Goal: Transaction & Acquisition: Purchase product/service

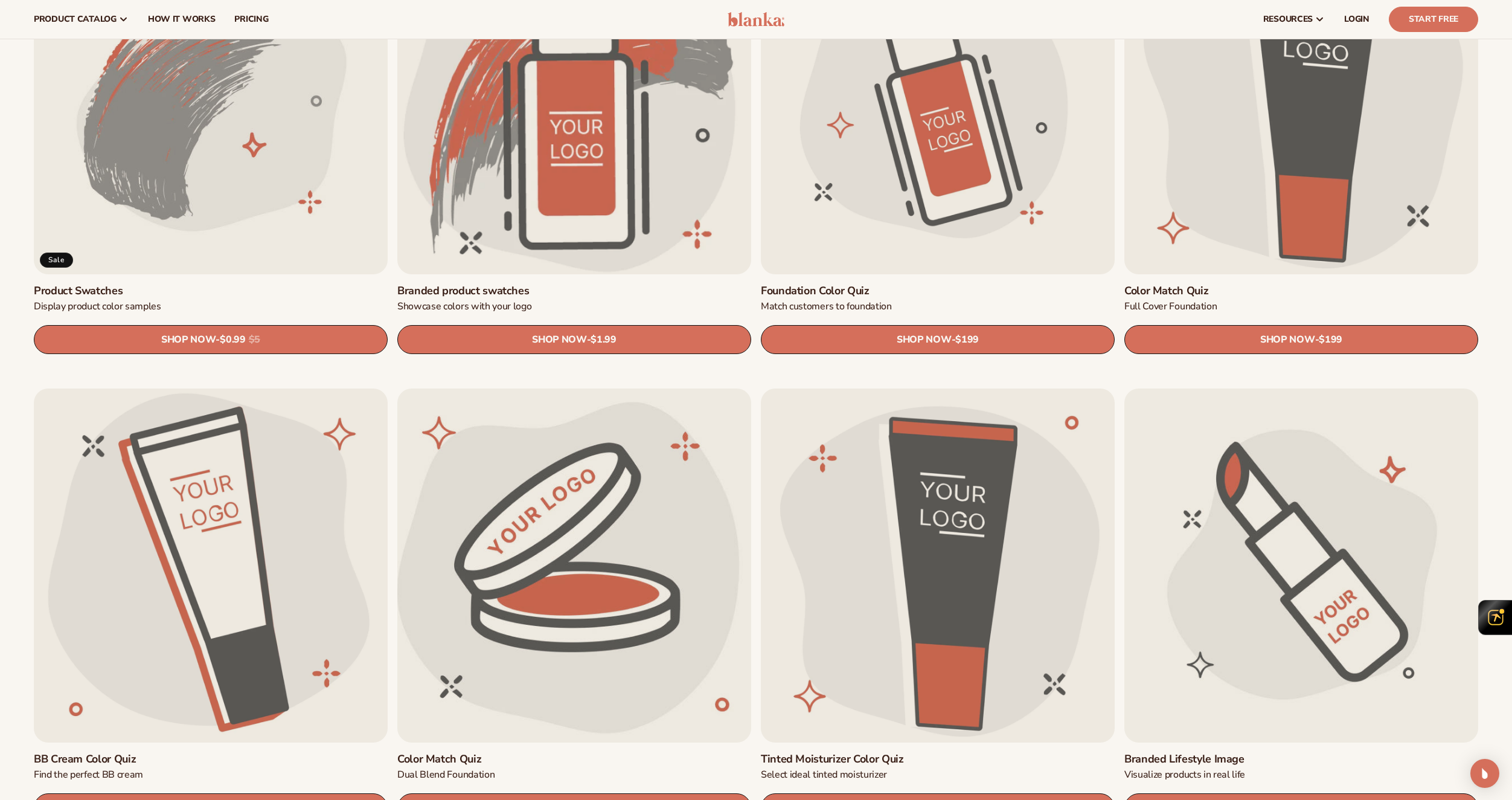
scroll to position [672, 0]
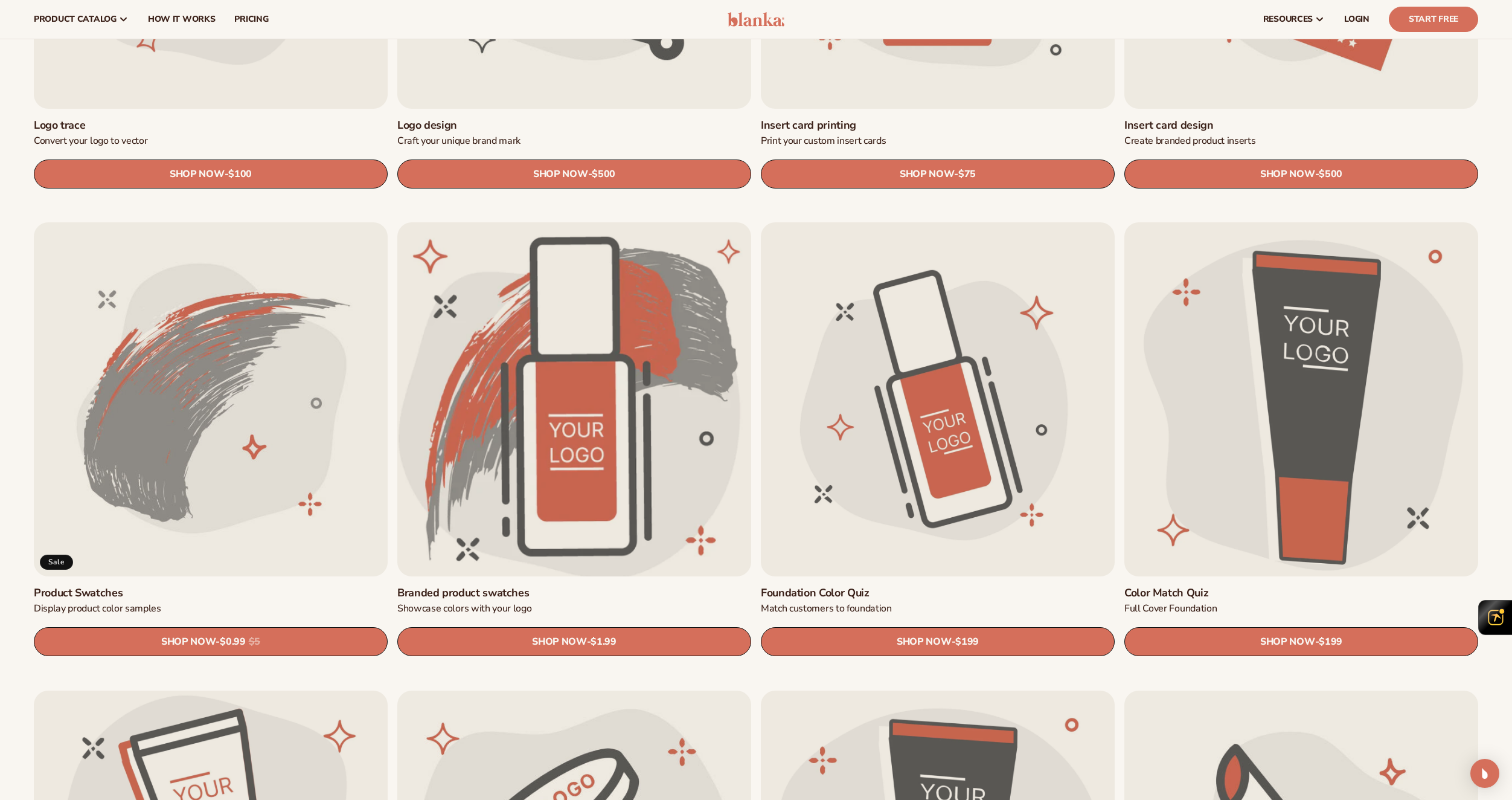
click at [605, 586] on link "Branded product swatches" at bounding box center [574, 593] width 354 height 14
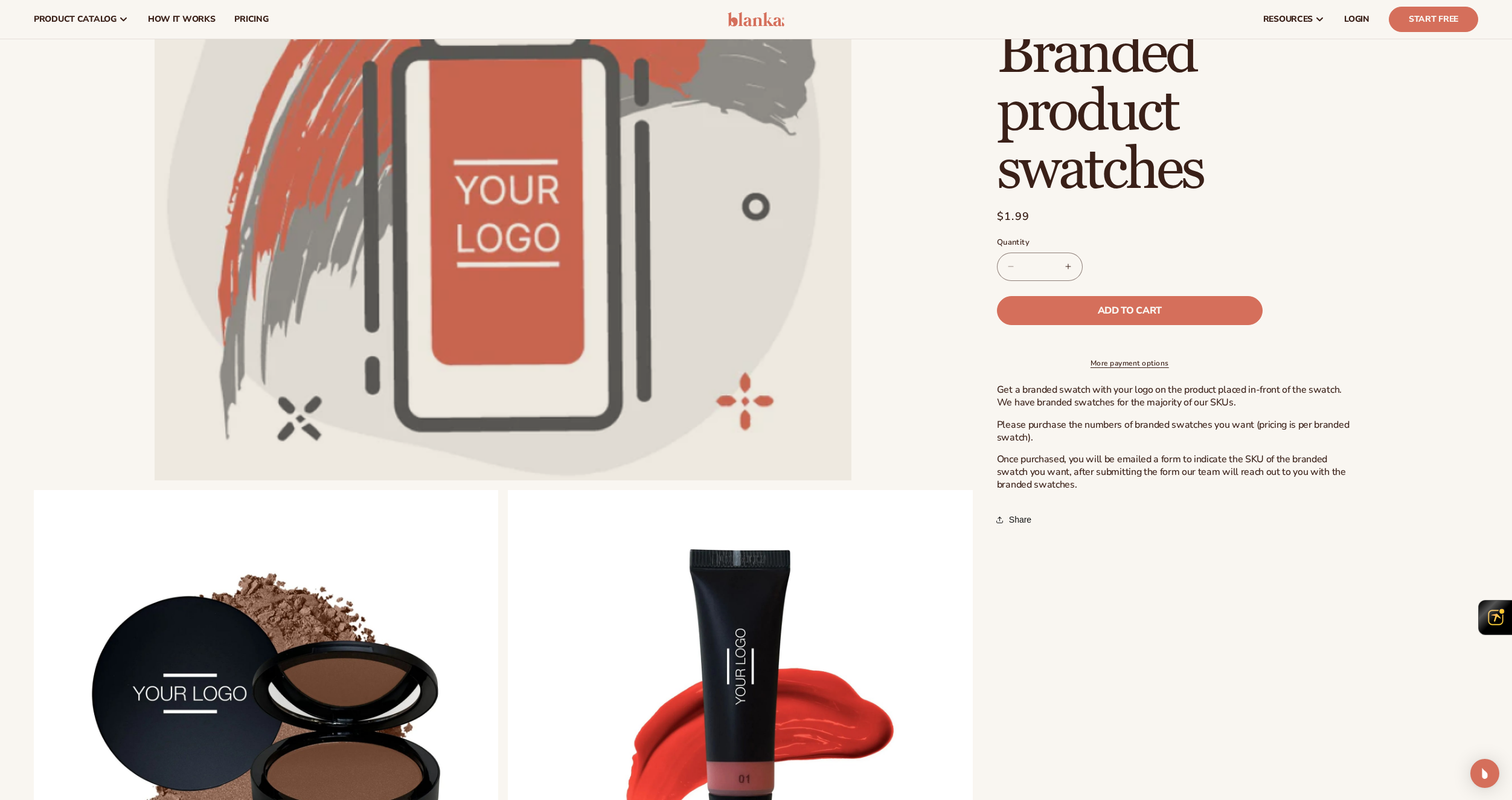
scroll to position [241, 0]
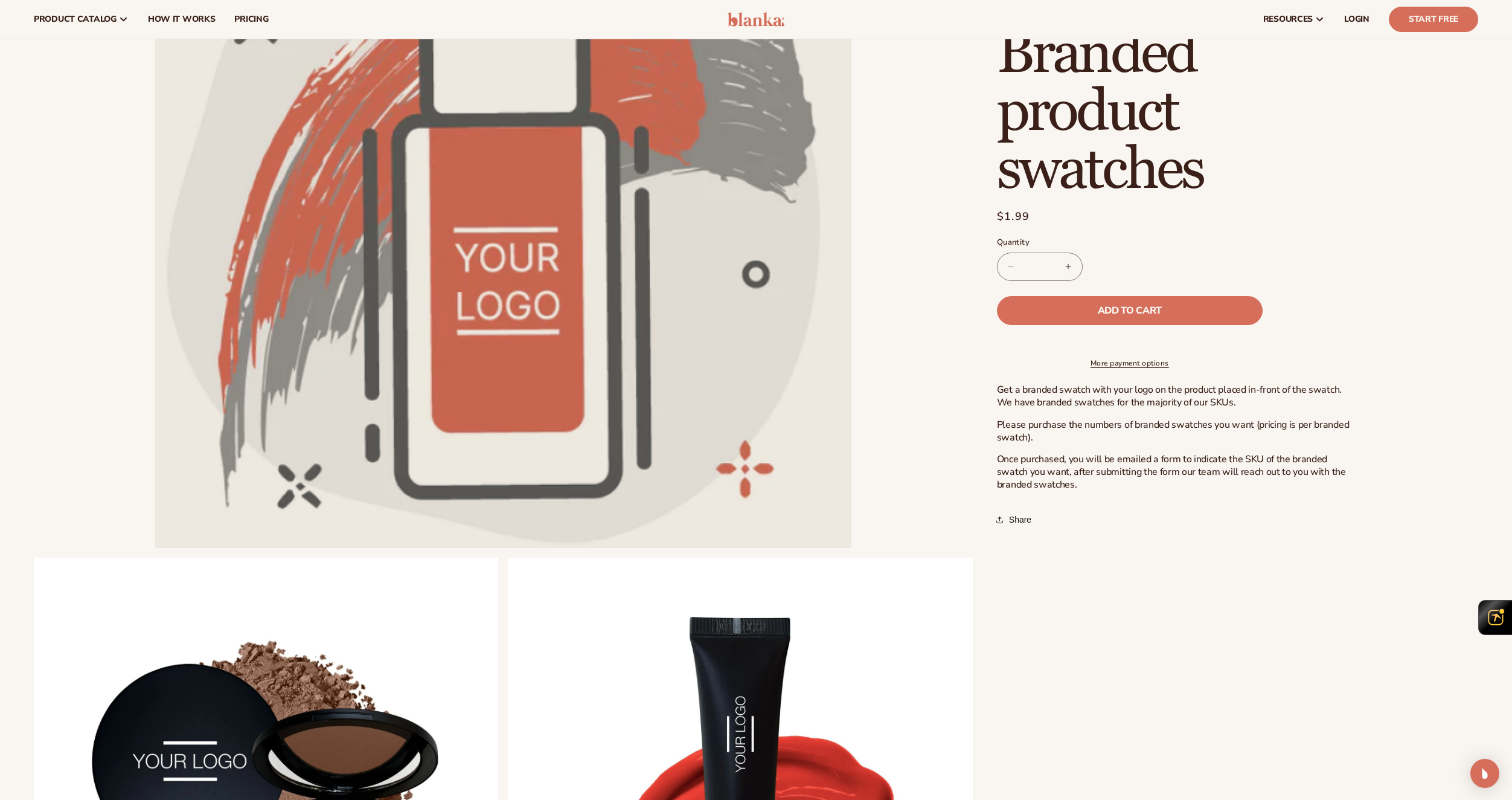
drag, startPoint x: 998, startPoint y: 221, endPoint x: 1037, endPoint y: 216, distance: 39.3
click at [1037, 216] on div "Regular price $1.99 Sale price $1.99 Regular price Unit price / per Sale Sold o…" at bounding box center [1178, 218] width 363 height 19
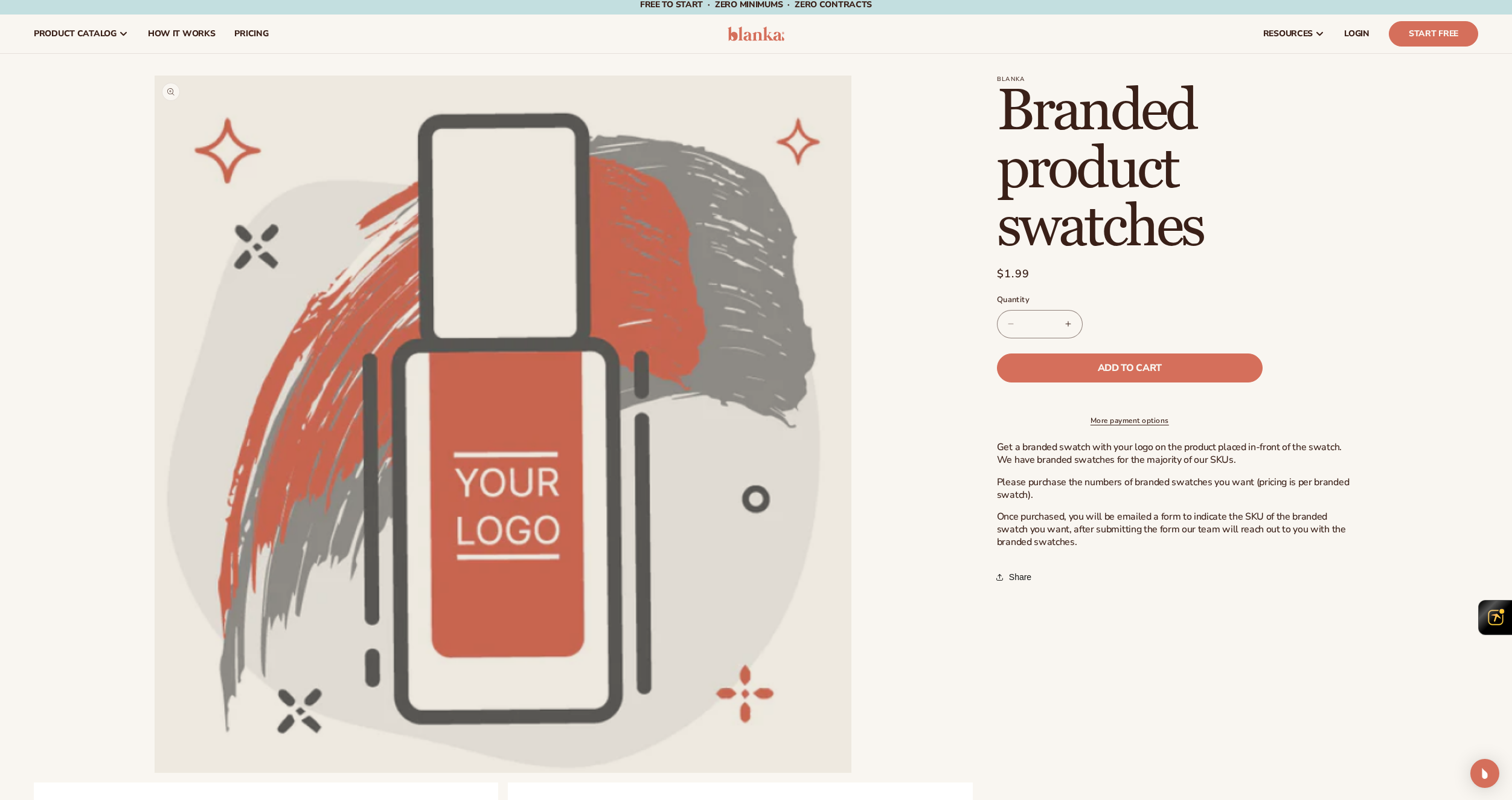
scroll to position [0, 0]
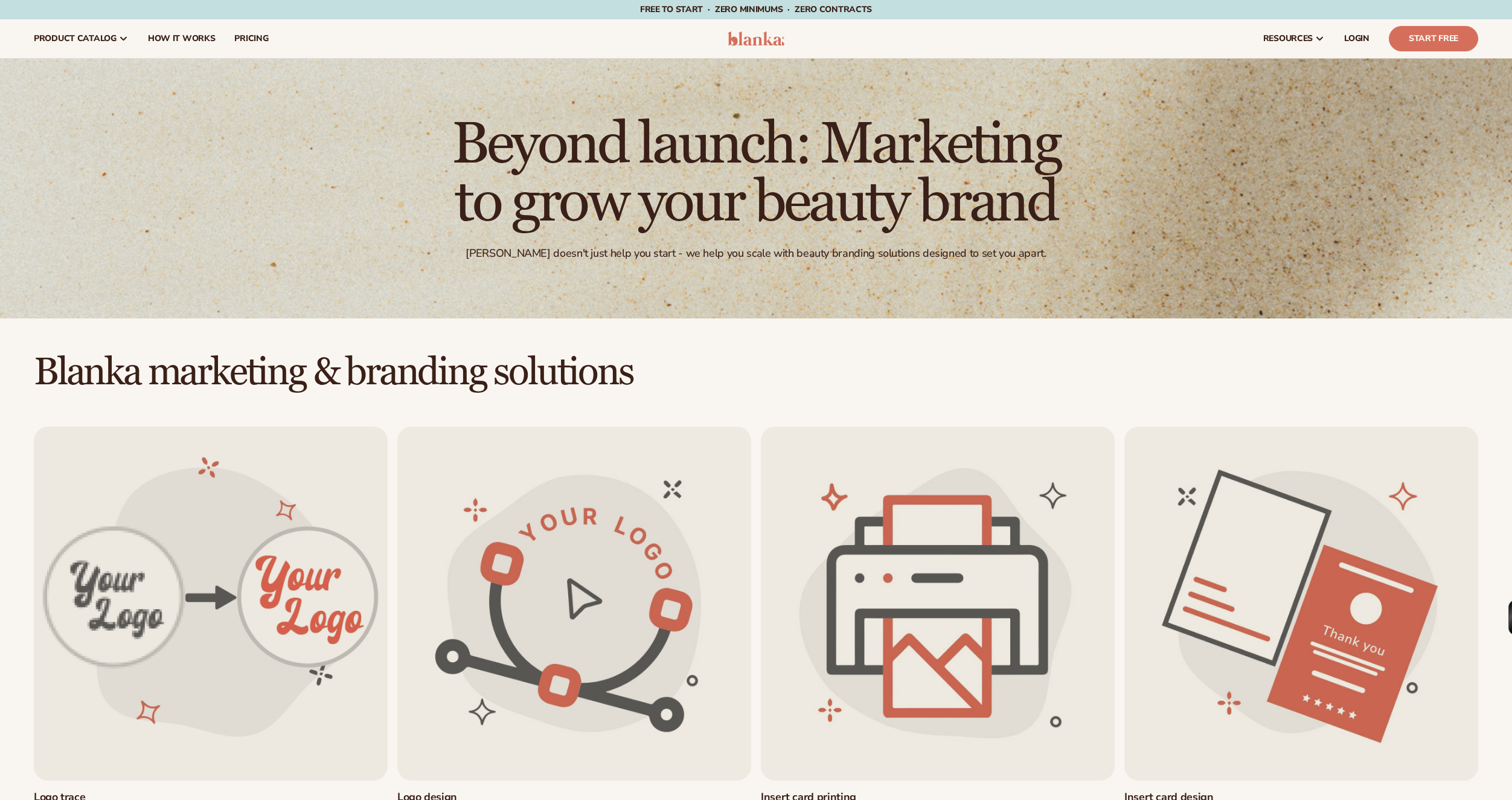
scroll to position [672, 0]
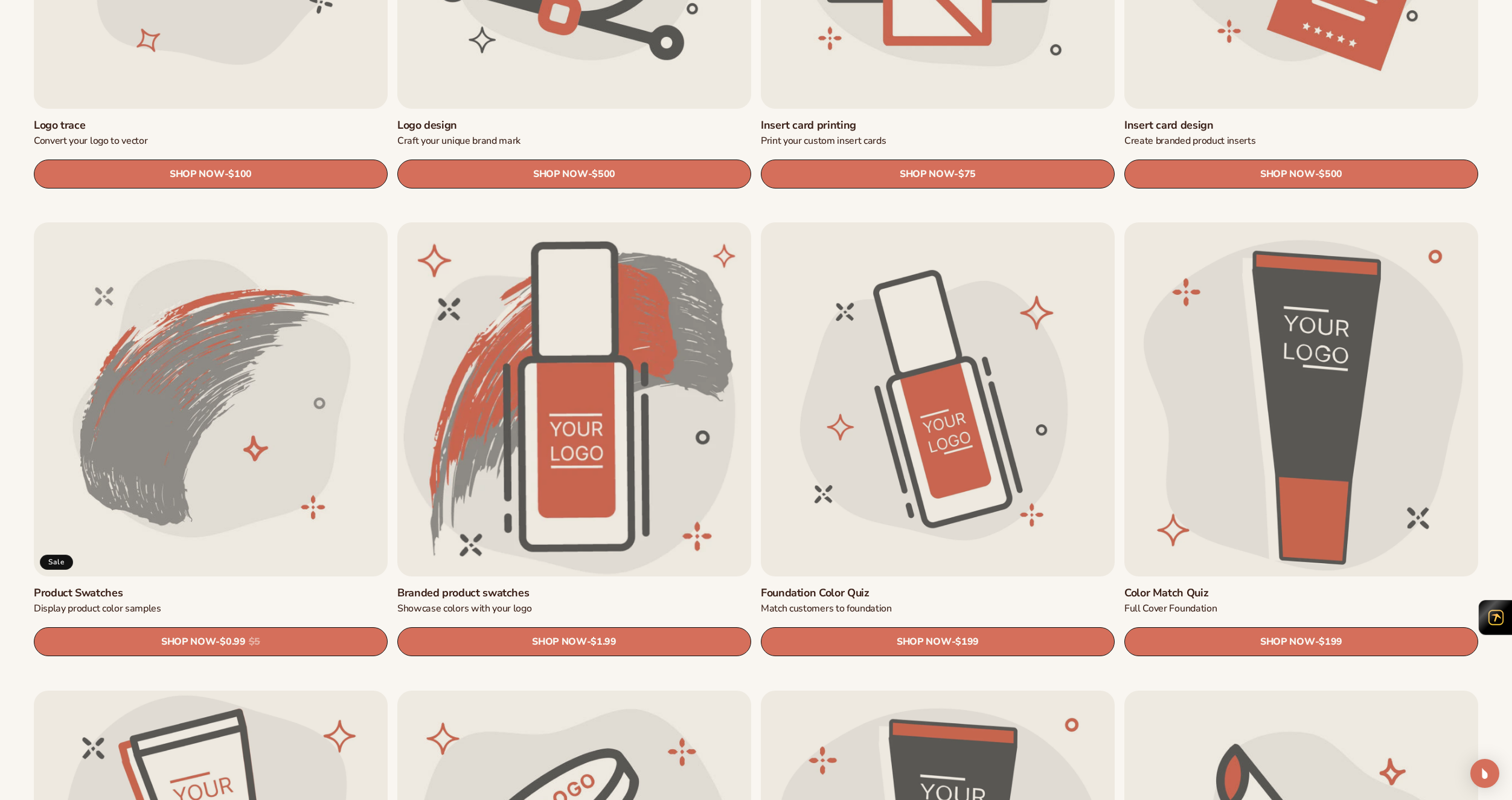
click at [259, 586] on link "Product Swatches" at bounding box center [210, 593] width 354 height 14
